Goal: Transaction & Acquisition: Purchase product/service

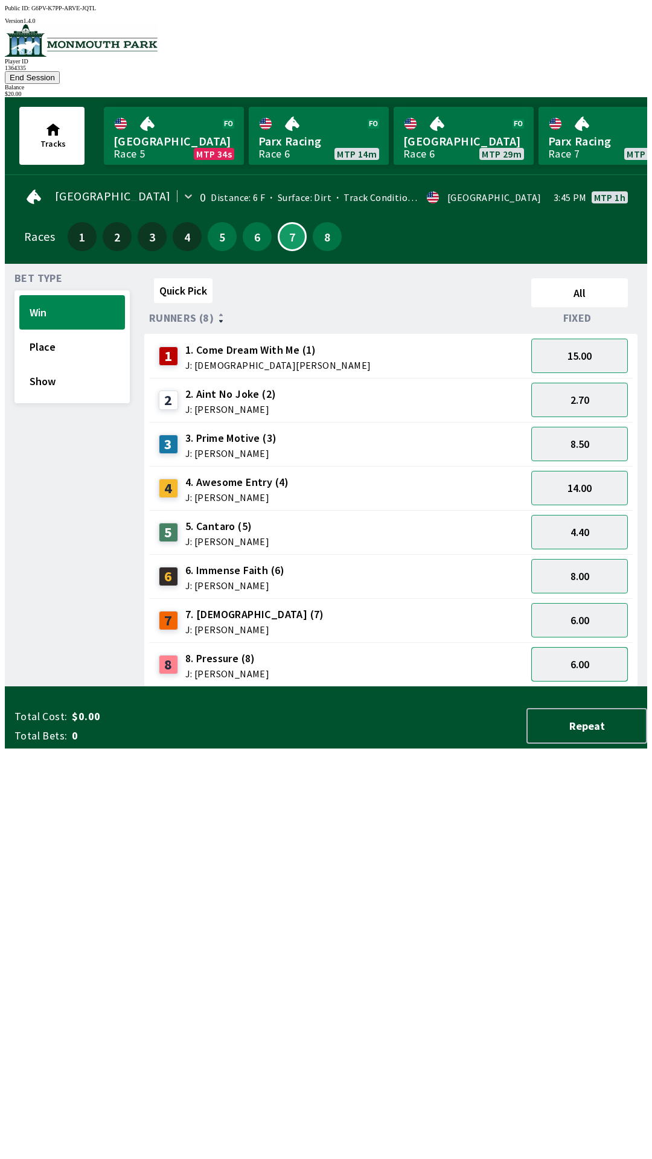
click at [586, 656] on button "6.00" at bounding box center [579, 664] width 97 height 34
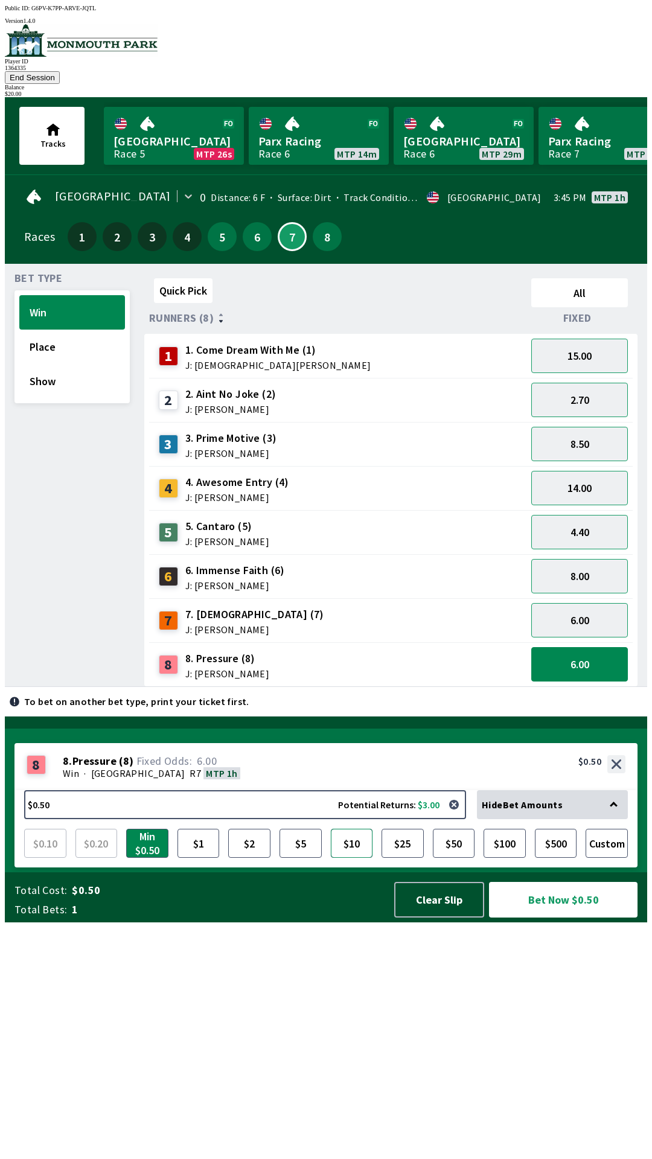
click at [355, 858] on button "$10" at bounding box center [352, 843] width 42 height 29
click at [578, 918] on button "Bet Now $10.00" at bounding box center [563, 900] width 149 height 36
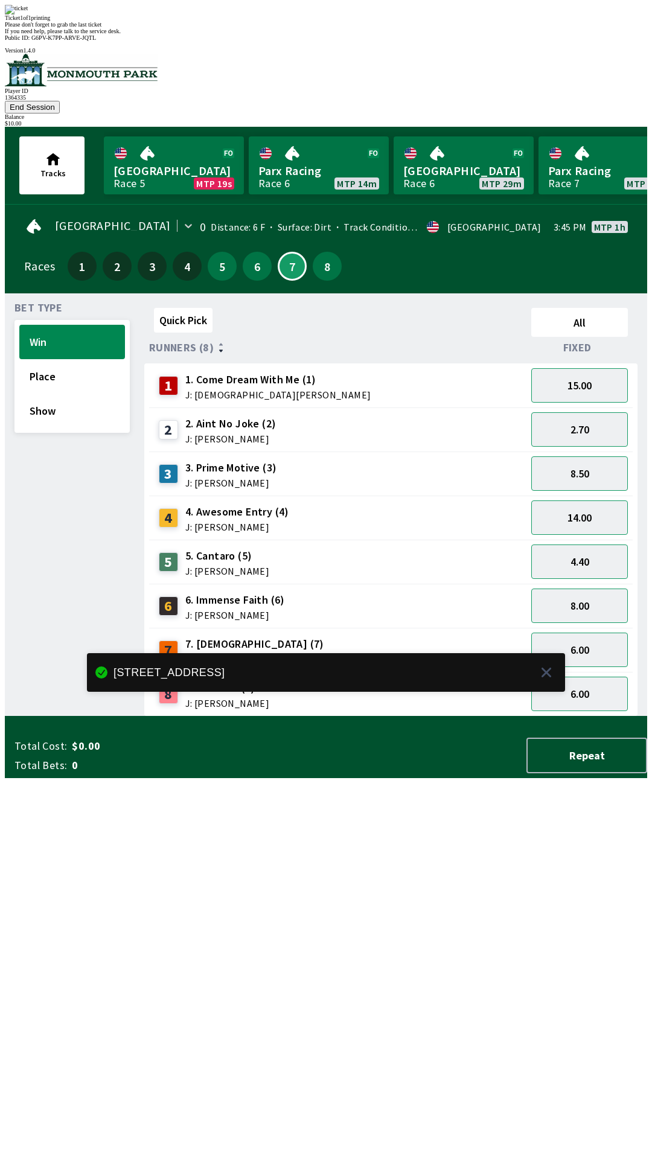
click at [335, 717] on div "Quick Pick All Runners (8) Fixed 1 1. Come Dream With Me (1) J: [DEMOGRAPHIC_DA…" at bounding box center [395, 510] width 503 height 414
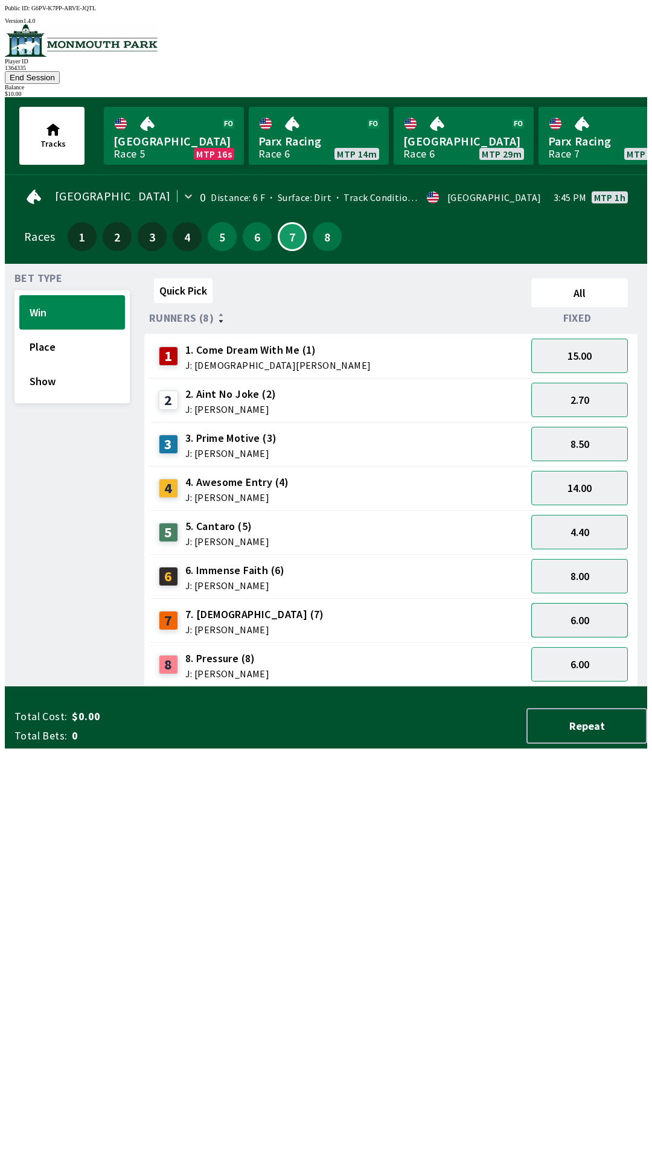
click at [581, 612] on button "6.00" at bounding box center [579, 620] width 97 height 34
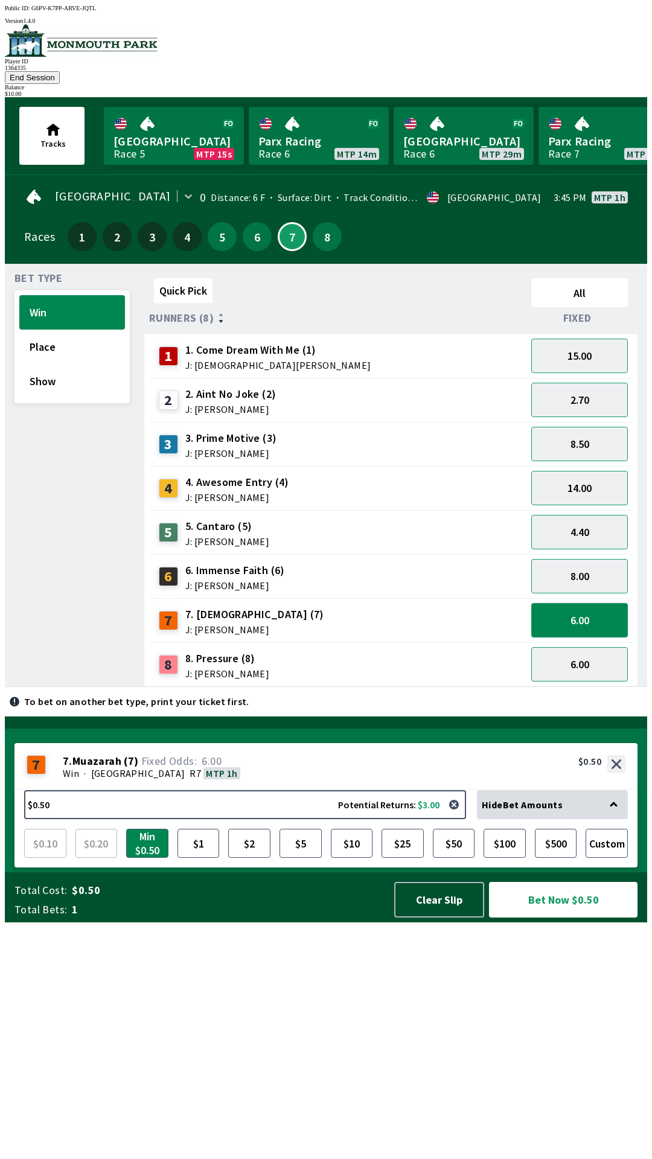
click at [586, 613] on button "6.00" at bounding box center [579, 620] width 97 height 34
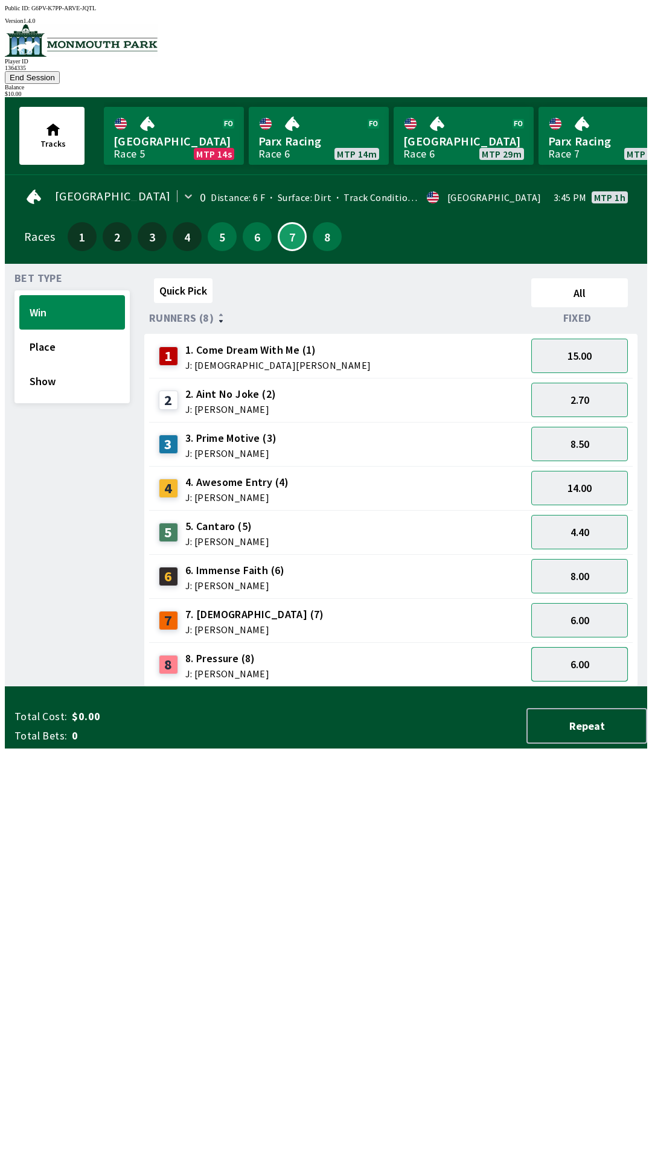
click at [588, 653] on button "6.00" at bounding box center [579, 664] width 97 height 34
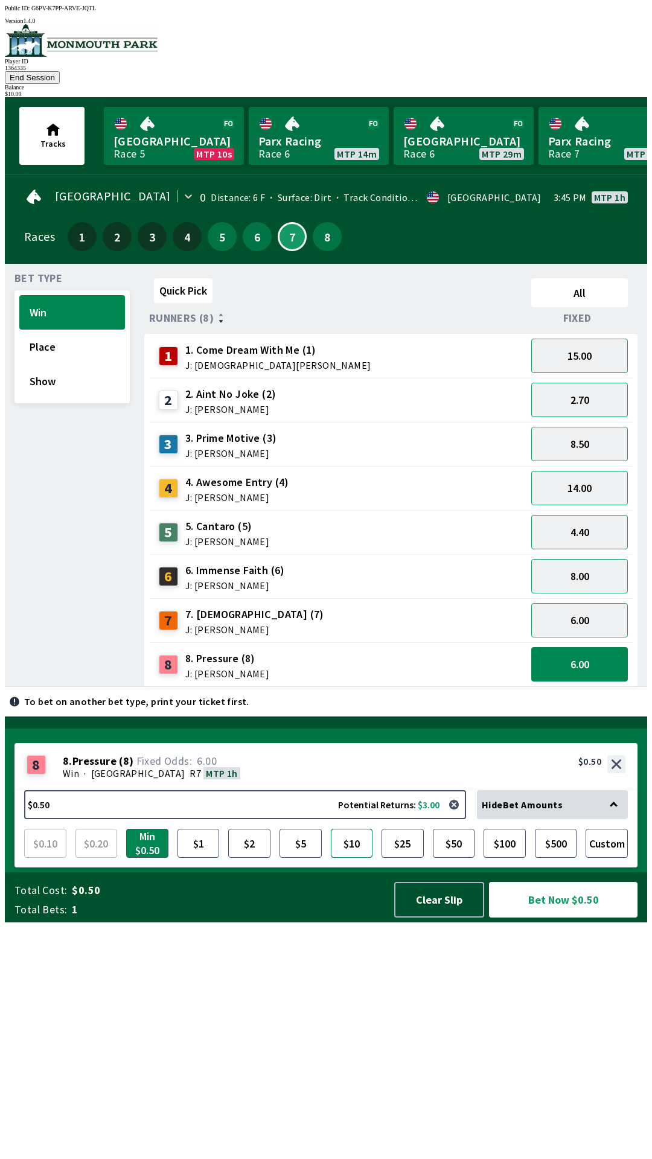
click at [348, 858] on button "$10" at bounding box center [352, 843] width 42 height 29
click at [574, 918] on button "Bet Now $10.00" at bounding box center [563, 900] width 149 height 36
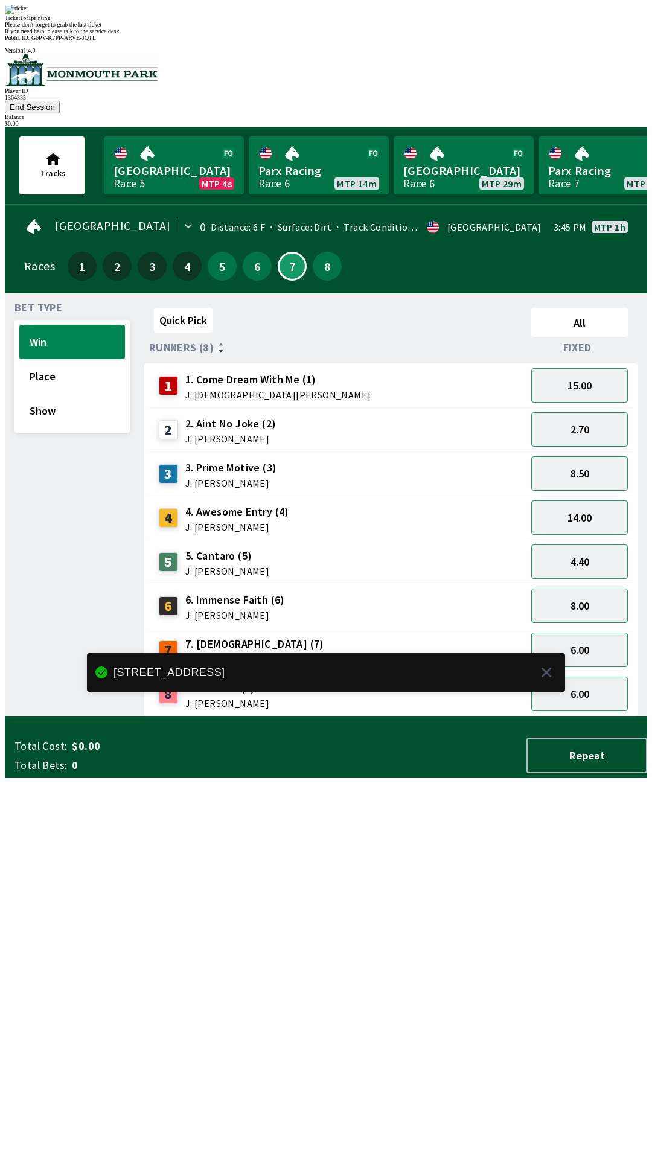
click at [280, 717] on div "Quick Pick All Runners (8) Fixed 1 1. Come Dream With Me (1) J: [DEMOGRAPHIC_DA…" at bounding box center [395, 510] width 503 height 414
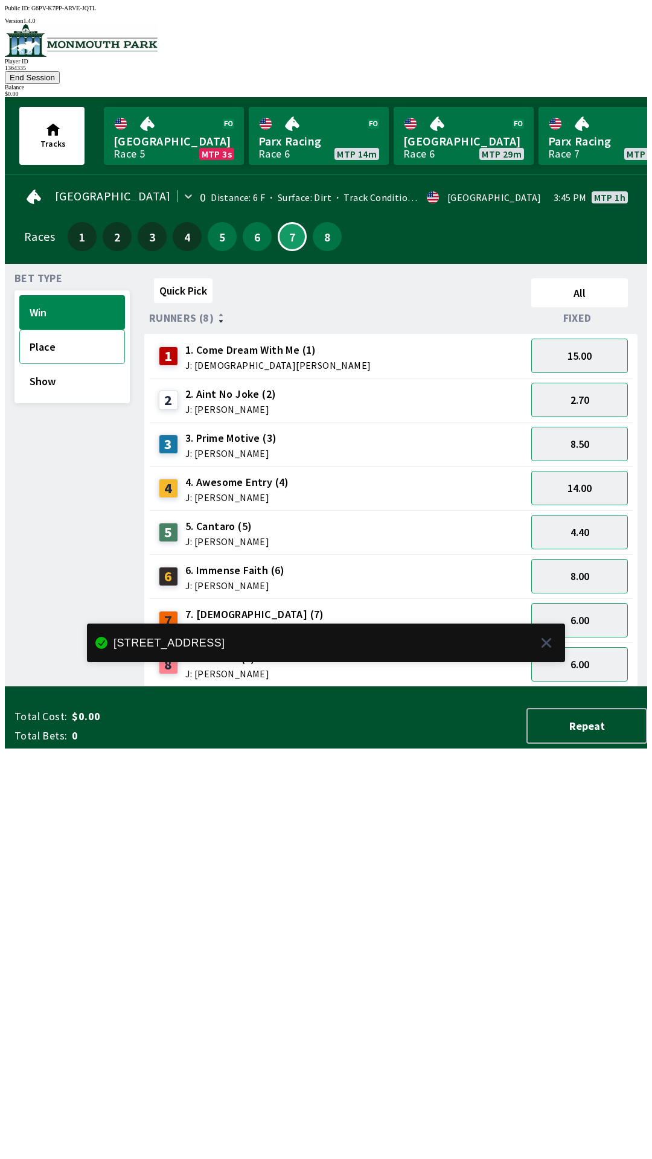
click at [66, 342] on button "Place" at bounding box center [72, 347] width 106 height 34
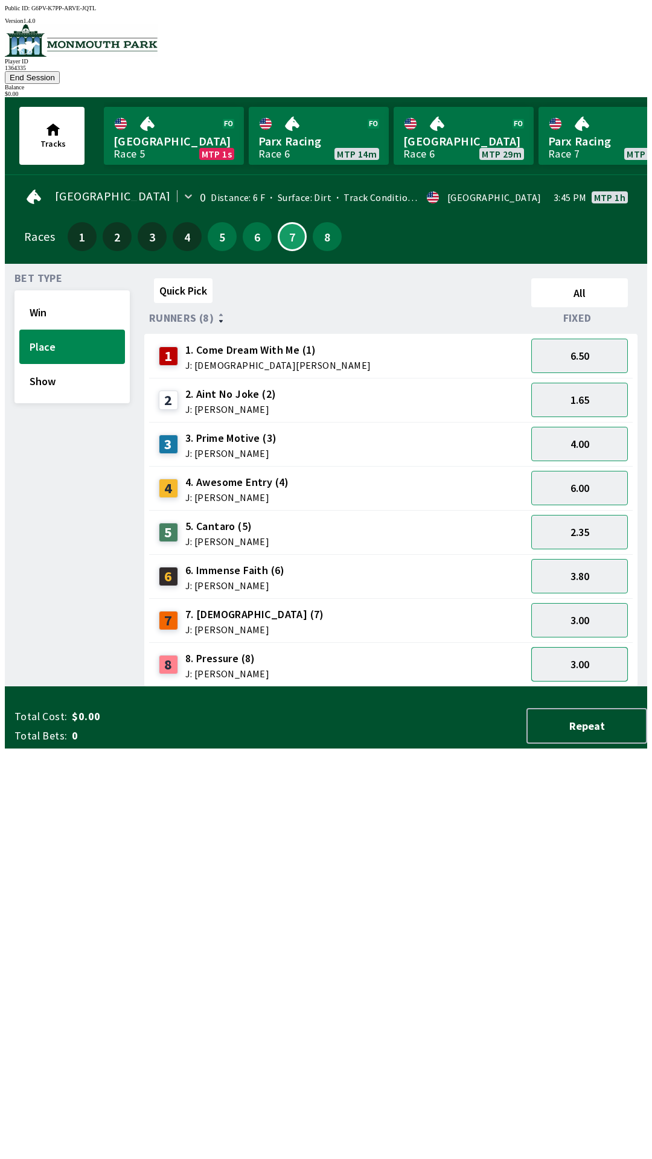
click at [596, 653] on button "3.00" at bounding box center [579, 664] width 97 height 34
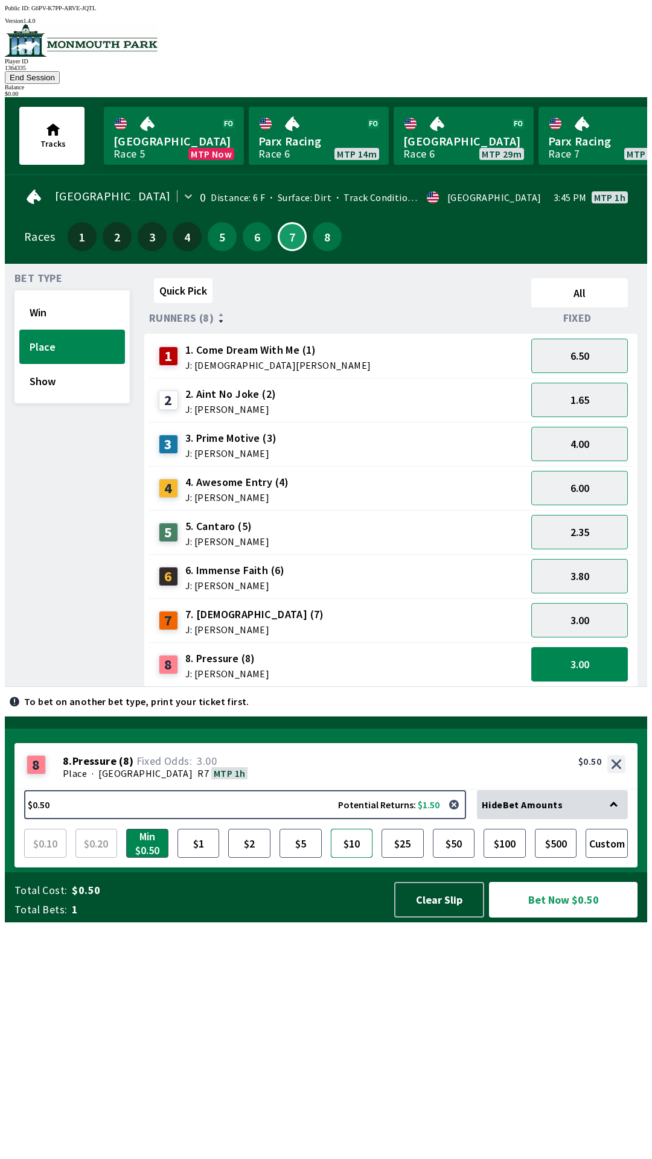
click at [353, 858] on button "$10" at bounding box center [352, 843] width 42 height 29
click at [574, 918] on button "Bet Now $10.00" at bounding box center [563, 900] width 149 height 36
click at [581, 918] on button "Bet Now $10.00" at bounding box center [563, 900] width 149 height 36
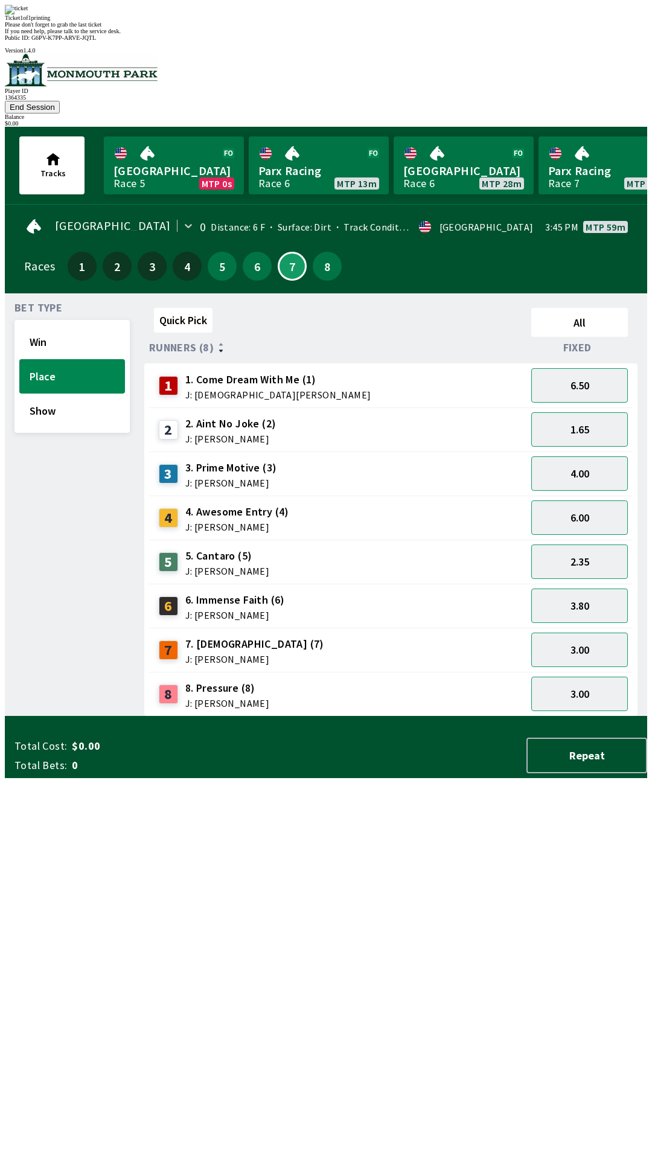
click at [422, 717] on div "Quick Pick All Runners (8) Fixed 1 1. Come Dream With Me (1) J: [DEMOGRAPHIC_DA…" at bounding box center [395, 510] width 503 height 414
